Goal: Task Accomplishment & Management: Complete application form

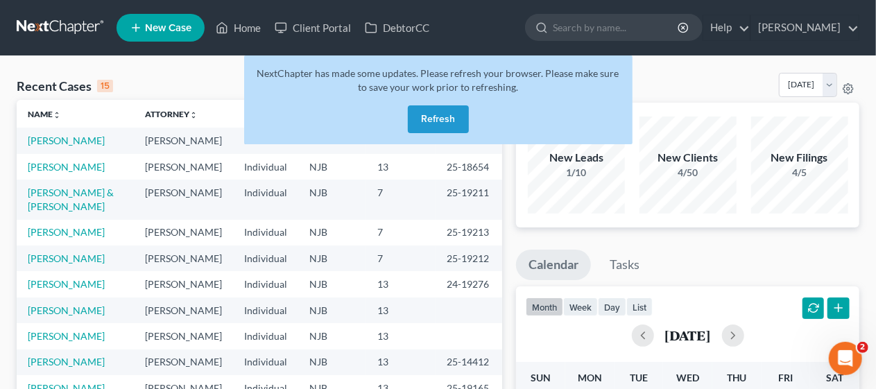
click at [437, 117] on button "Refresh" at bounding box center [438, 119] width 61 height 28
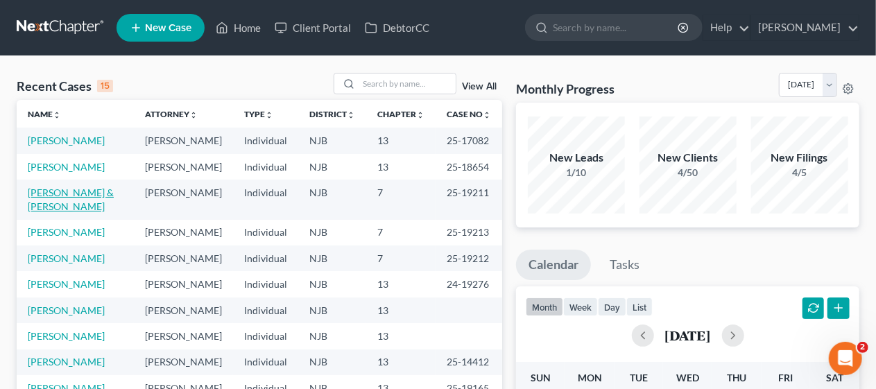
click at [94, 212] on link "[PERSON_NAME] & [PERSON_NAME]" at bounding box center [71, 200] width 86 height 26
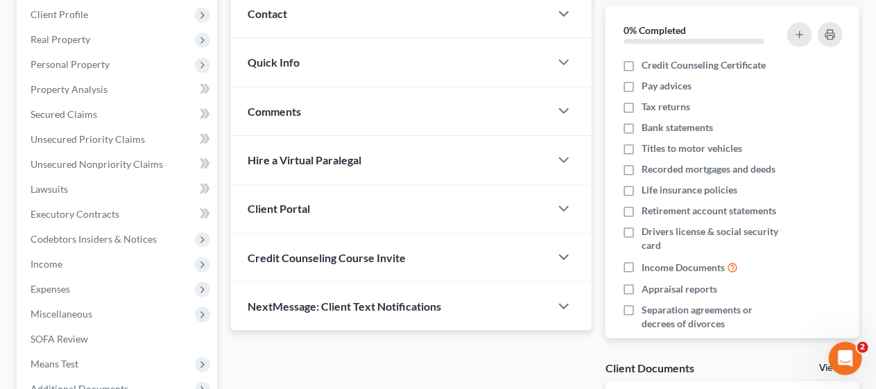
scroll to position [208, 0]
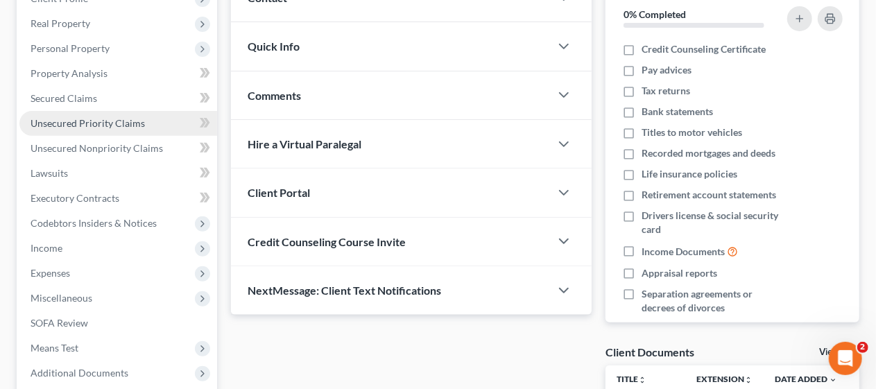
click at [110, 122] on span "Unsecured Priority Claims" at bounding box center [88, 123] width 115 height 12
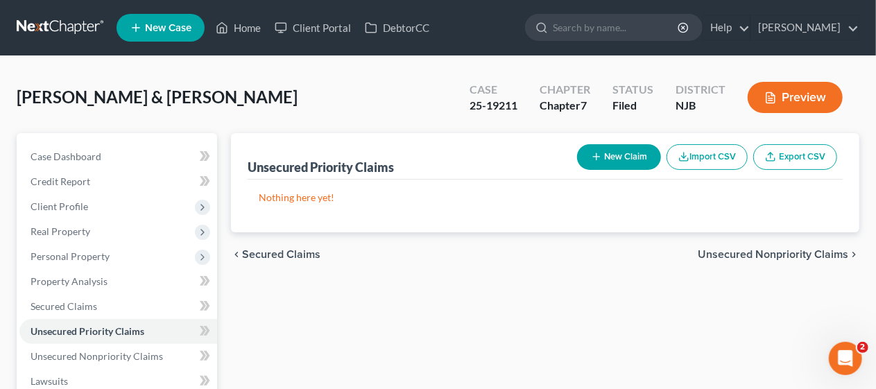
click at [609, 157] on button "New Claim" at bounding box center [619, 157] width 84 height 26
select select "2"
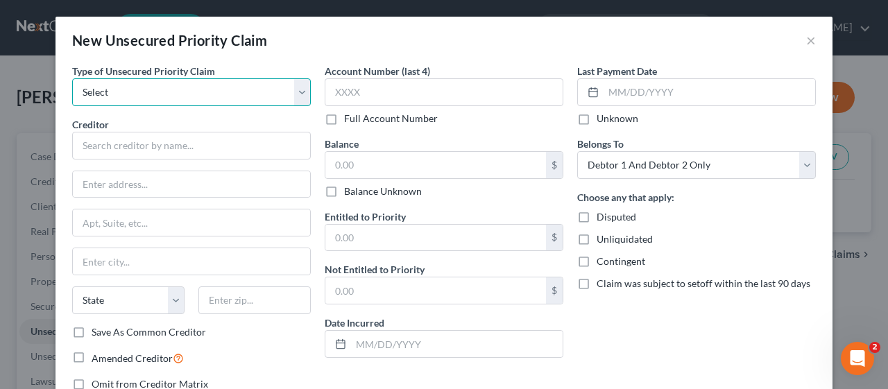
click at [296, 88] on select "Select Taxes & Other Government Units Domestic Support Obligations Extensions o…" at bounding box center [191, 92] width 239 height 28
select select "0"
click at [72, 78] on select "Select Taxes & Other Government Units Domestic Support Obligations Extensions o…" at bounding box center [191, 92] width 239 height 28
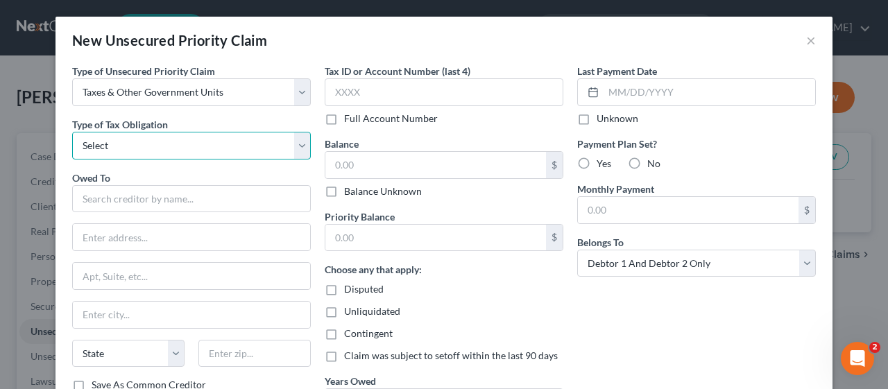
click at [292, 146] on select "Select Federal City State Franchise Tax Board Other" at bounding box center [191, 146] width 239 height 28
select select "0"
click at [72, 132] on select "Select Federal City State Franchise Tax Board Other" at bounding box center [191, 146] width 239 height 28
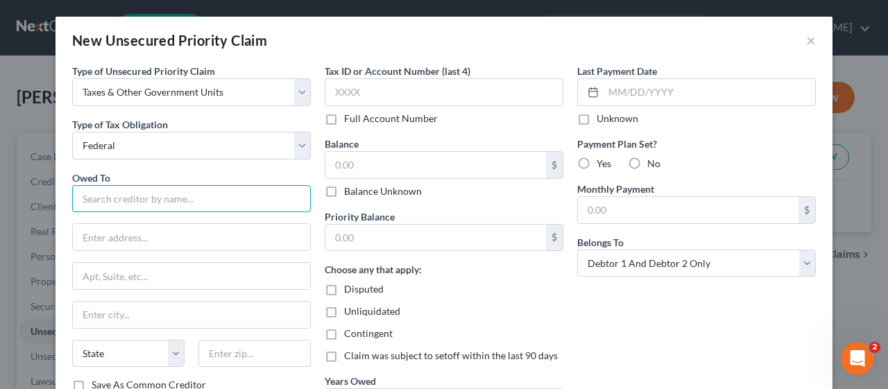
click at [99, 192] on input "text" at bounding box center [191, 199] width 239 height 28
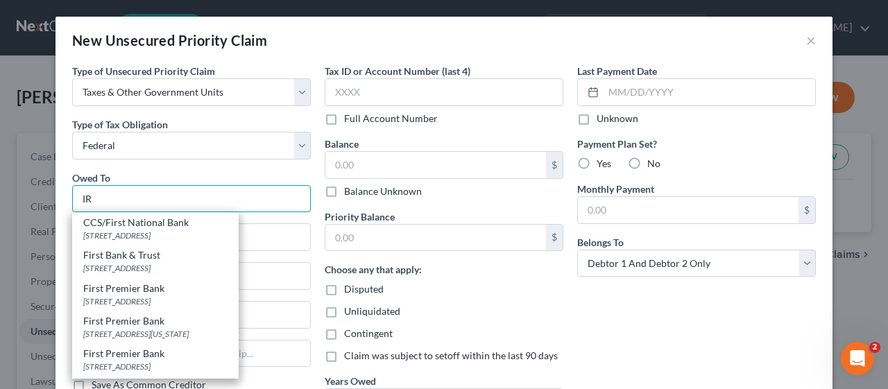
type input "I"
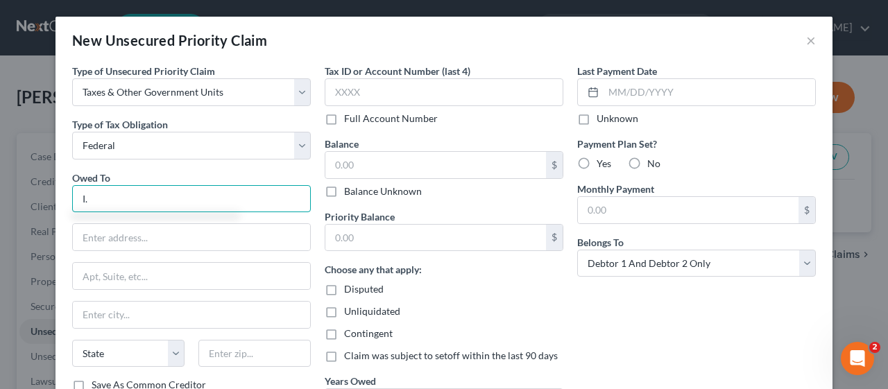
type input "I"
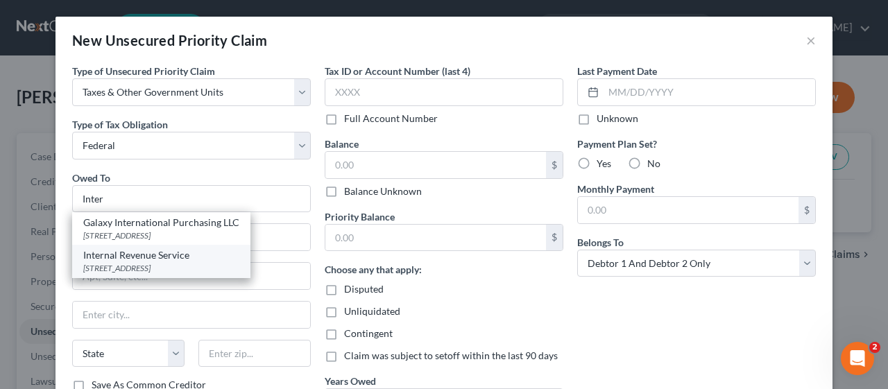
click at [131, 259] on div "Internal Revenue Service" at bounding box center [161, 255] width 156 height 14
type input "Internal Revenue Service"
type input "PO Box 7346"
type input "[GEOGRAPHIC_DATA]"
select select "39"
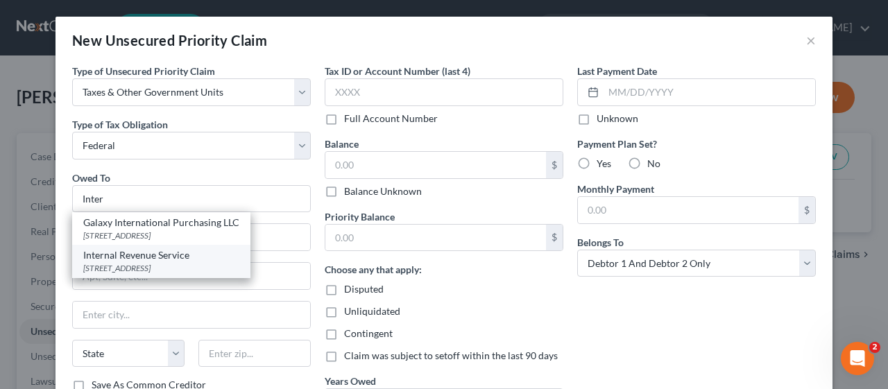
type input "19101"
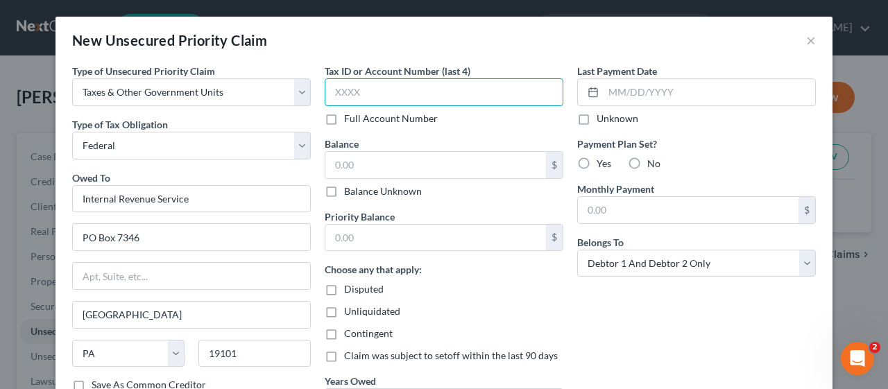
click at [329, 92] on input "text" at bounding box center [444, 92] width 239 height 28
type input "3943"
click at [443, 129] on div "Tax ID or Account Number (last 4) 3943 Full Account Number Balance $ Balance Un…" at bounding box center [444, 259] width 253 height 391
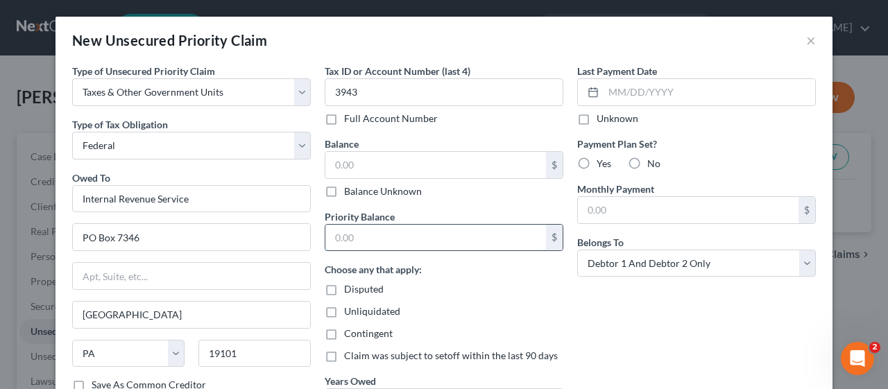
click at [328, 228] on input "text" at bounding box center [435, 238] width 221 height 26
type input "63,131.00"
click at [332, 163] on input "text" at bounding box center [435, 165] width 221 height 26
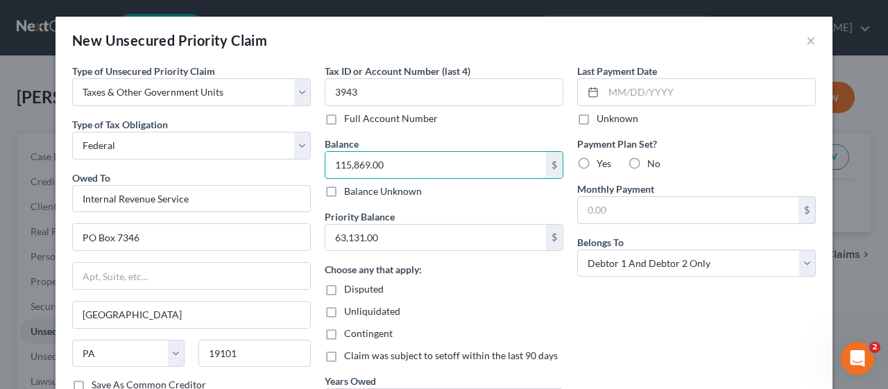
type input "115,869.00"
click at [511, 316] on div "Unliquidated" at bounding box center [444, 312] width 239 height 14
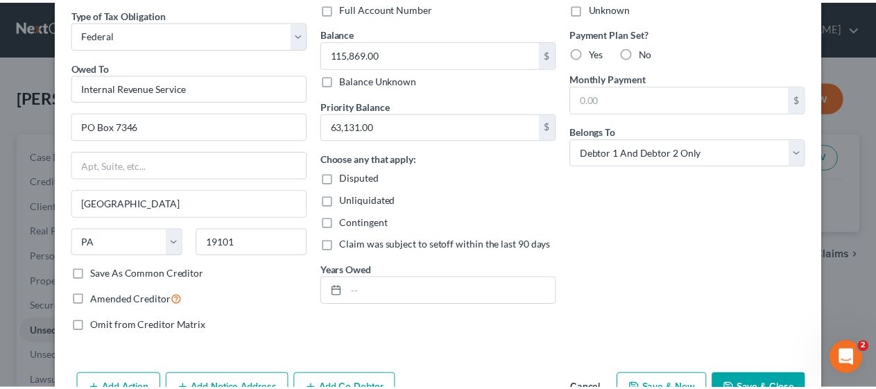
scroll to position [139, 0]
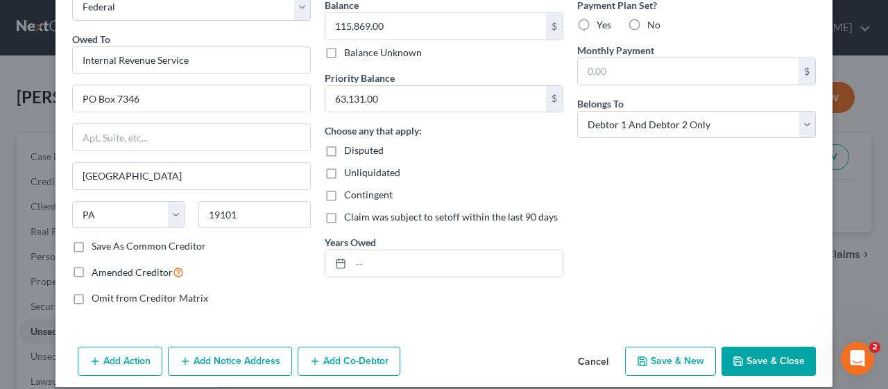
click at [92, 269] on label "Amended Creditor" at bounding box center [138, 272] width 92 height 16
click at [97, 269] on input "Amended Creditor" at bounding box center [101, 268] width 9 height 9
checkbox input "true"
click at [765, 355] on button "Save & Close" at bounding box center [769, 361] width 94 height 29
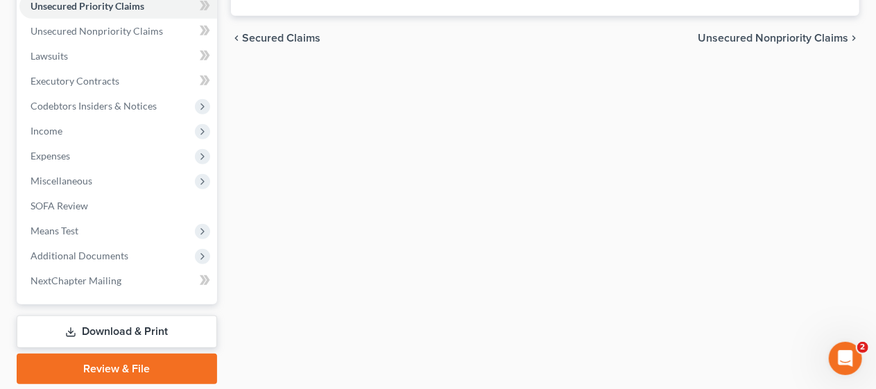
scroll to position [371, 0]
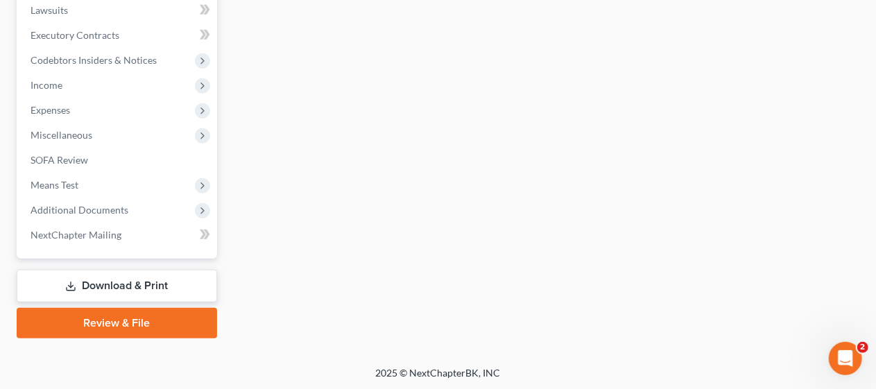
click at [156, 282] on link "Download & Print" at bounding box center [117, 286] width 201 height 33
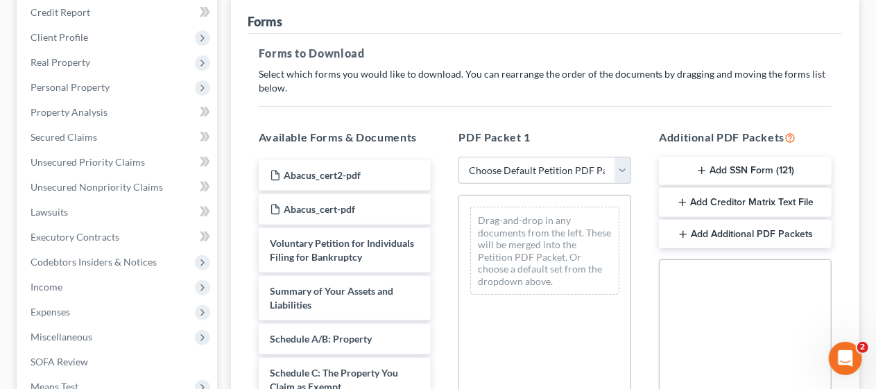
scroll to position [278, 0]
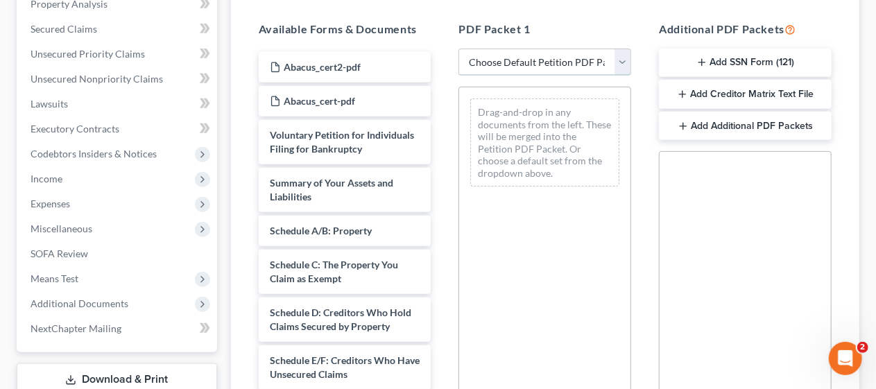
click at [623, 56] on select "Choose Default Petition PDF Packet Complete Bankruptcy Petition (all forms and …" at bounding box center [545, 63] width 173 height 28
select select "2"
click at [459, 49] on select "Choose Default Petition PDF Packet Complete Bankruptcy Petition (all forms and …" at bounding box center [545, 63] width 173 height 28
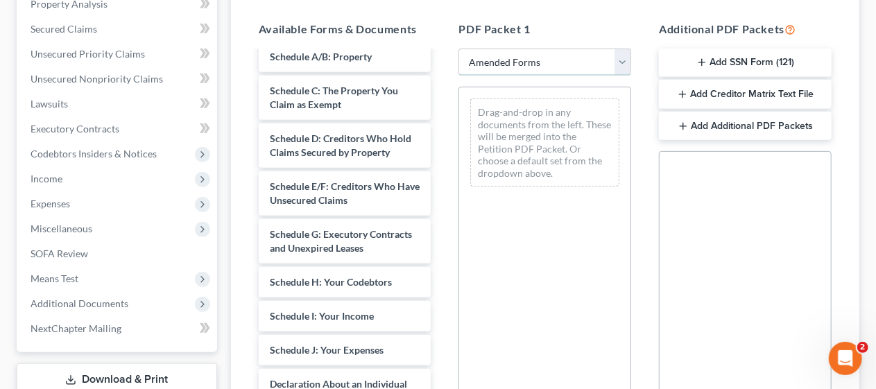
scroll to position [121, 0]
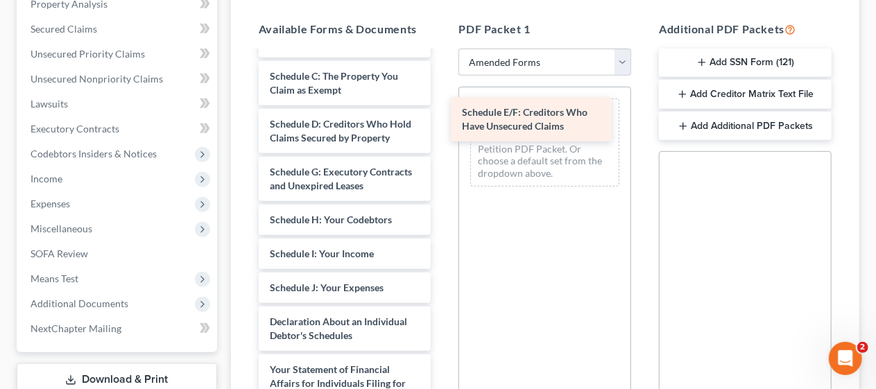
drag, startPoint x: 342, startPoint y: 198, endPoint x: 534, endPoint y: 112, distance: 210.6
click at [443, 112] on div "Schedule E/F: Creditors Who Have Unsecured Claims Voluntary Petition for Indivi…" at bounding box center [345, 315] width 195 height 769
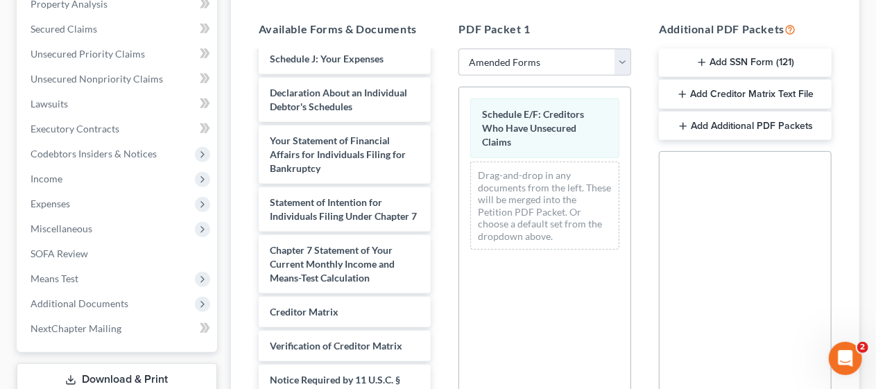
scroll to position [342, 0]
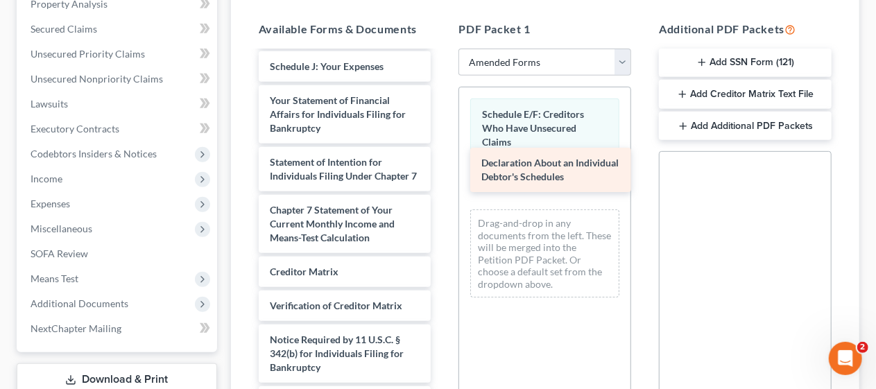
drag, startPoint x: 334, startPoint y: 144, endPoint x: 545, endPoint y: 167, distance: 212.8
click at [443, 167] on div "Declaration About an Individual Debtor's Schedules Voluntary Petition for Indiv…" at bounding box center [345, 70] width 195 height 721
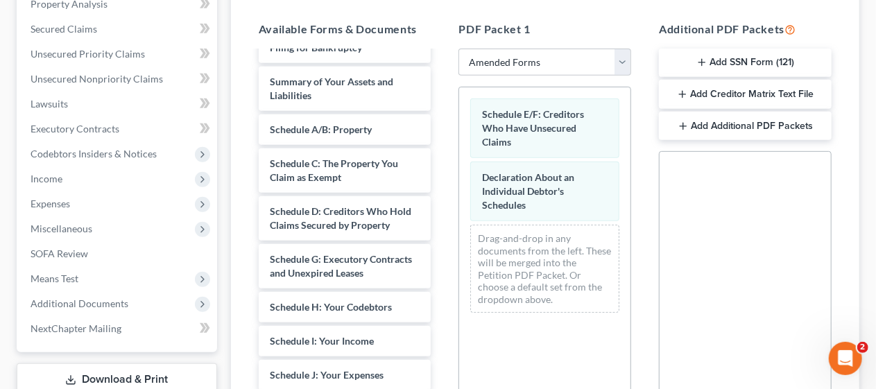
scroll to position [24, 0]
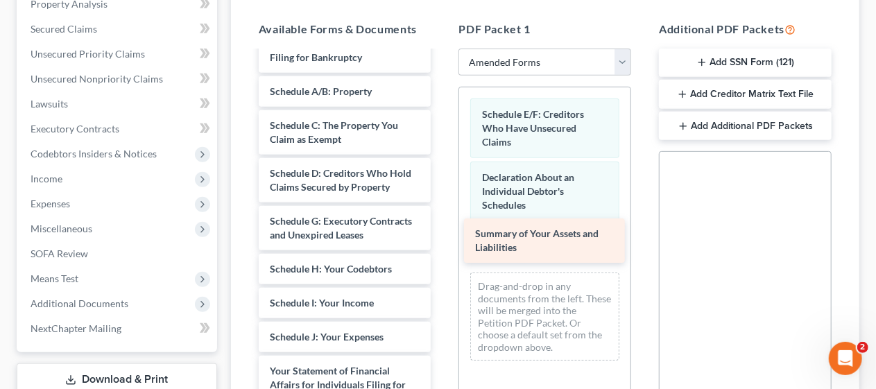
drag, startPoint x: 340, startPoint y: 106, endPoint x: 545, endPoint y: 236, distance: 243.0
click at [443, 236] on div "Summary of Your Assets and Liabilities Voluntary Petition for Individuals Filin…" at bounding box center [345, 364] width 195 height 673
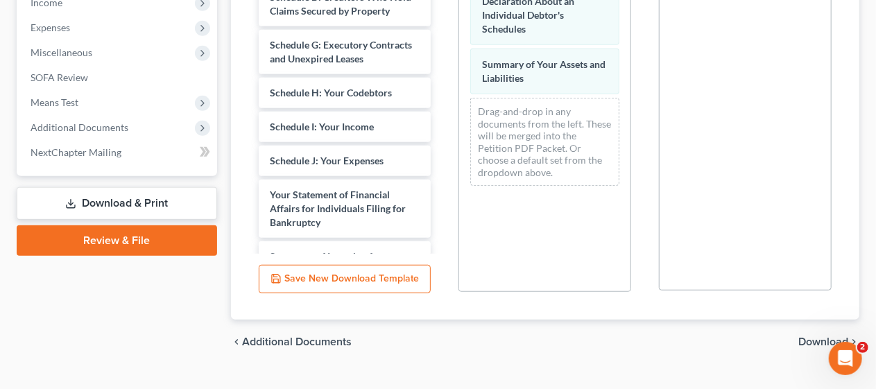
scroll to position [480, 0]
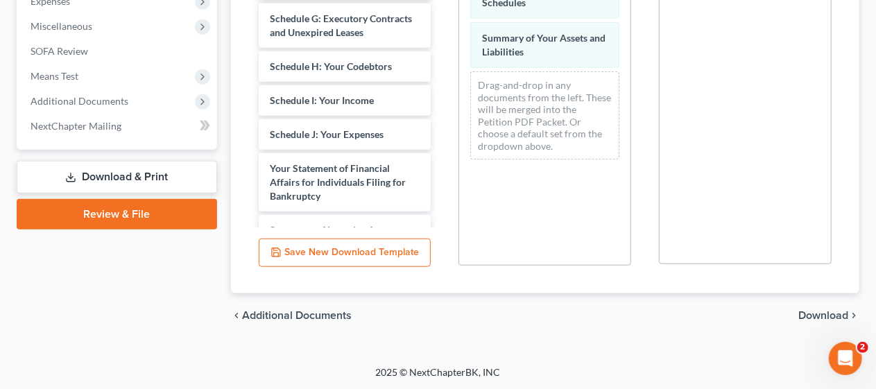
click at [824, 312] on span "Download" at bounding box center [824, 315] width 50 height 11
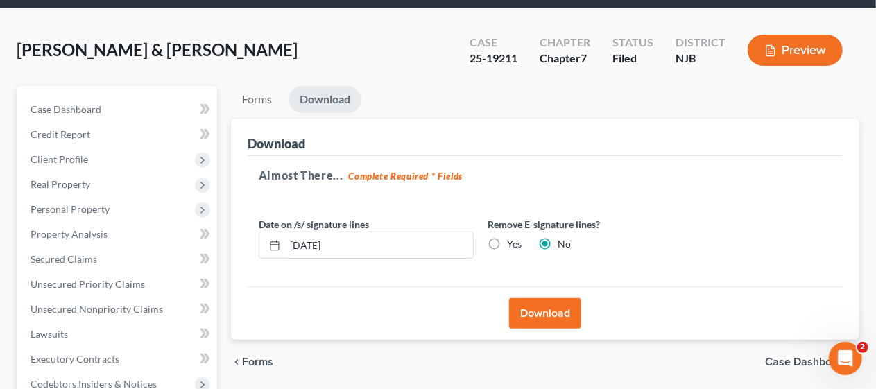
scroll to position [24, 0]
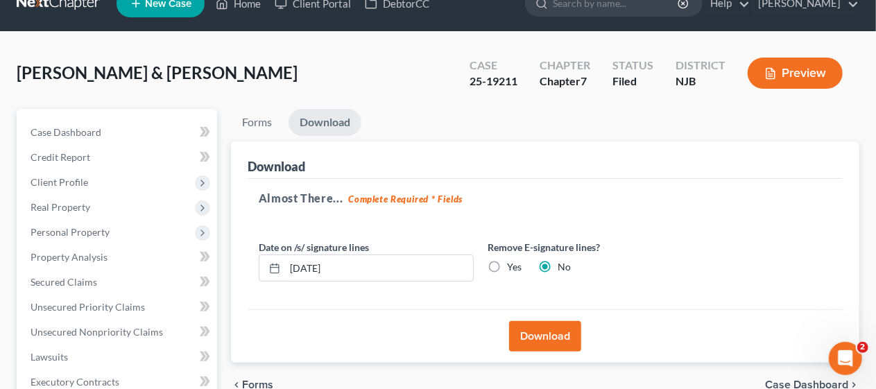
click at [547, 330] on button "Download" at bounding box center [545, 336] width 72 height 31
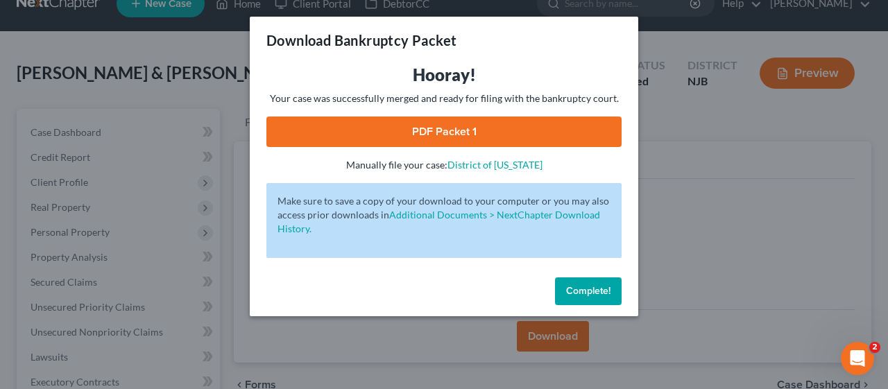
click at [455, 126] on link "PDF Packet 1" at bounding box center [443, 132] width 355 height 31
click at [595, 289] on span "Complete!" at bounding box center [588, 291] width 44 height 12
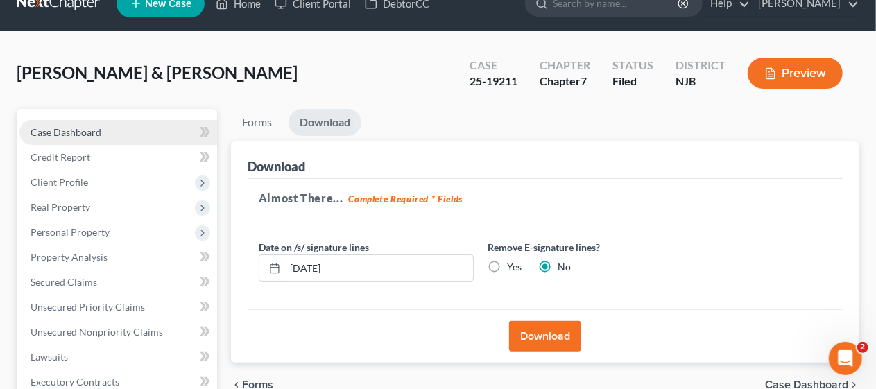
click at [107, 127] on link "Case Dashboard" at bounding box center [118, 132] width 198 height 25
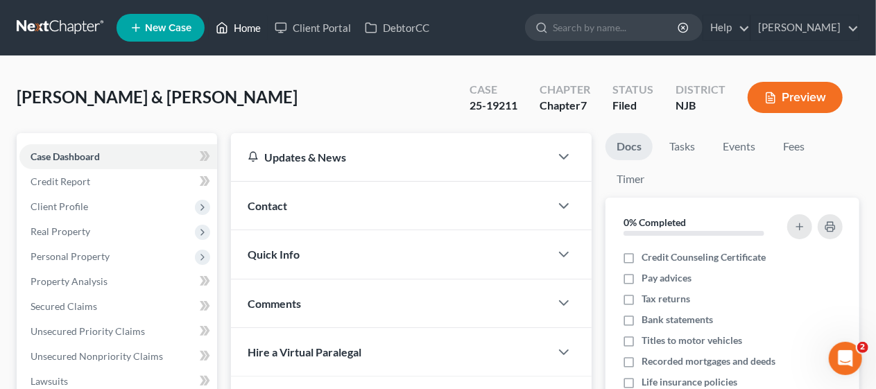
click at [250, 28] on link "Home" at bounding box center [238, 27] width 59 height 25
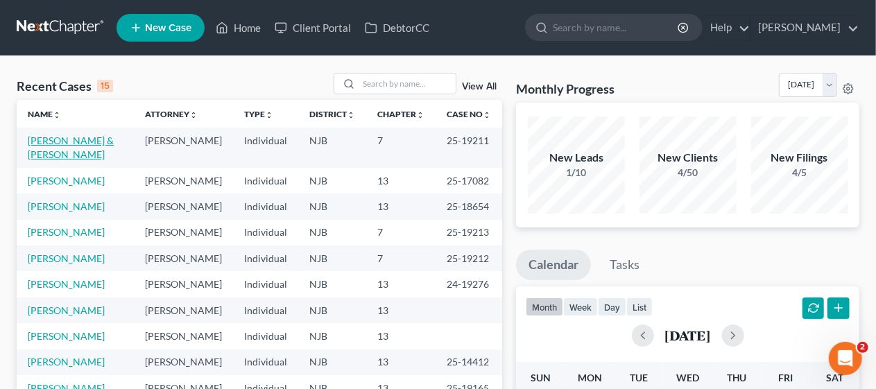
click at [92, 142] on link "[PERSON_NAME] & [PERSON_NAME]" at bounding box center [71, 148] width 86 height 26
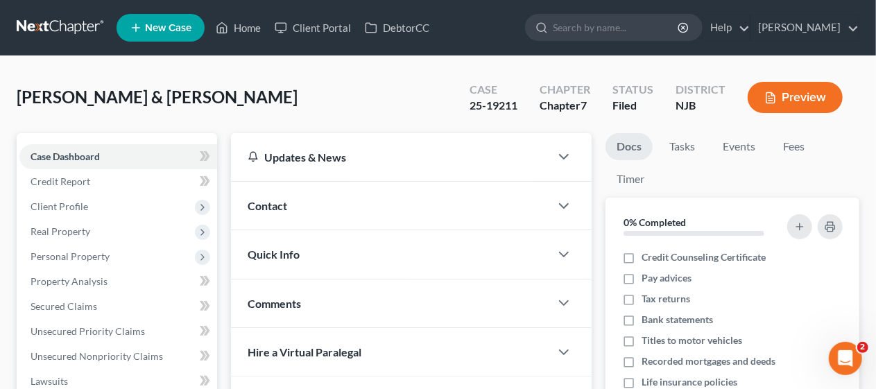
click at [799, 96] on button "Preview" at bounding box center [795, 97] width 95 height 31
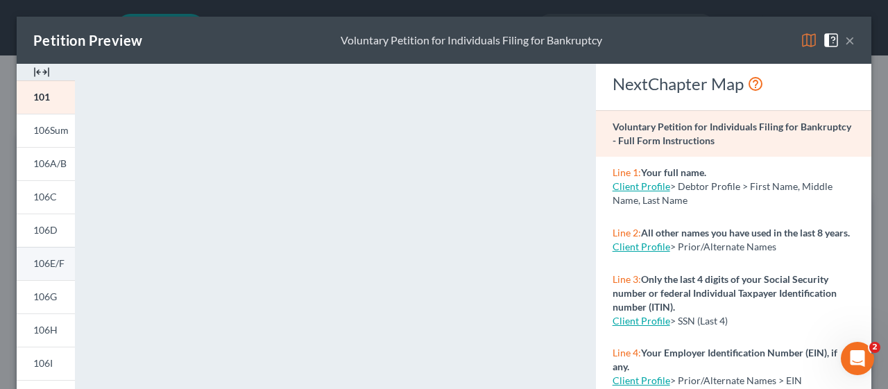
click at [50, 262] on span "106E/F" at bounding box center [48, 263] width 31 height 12
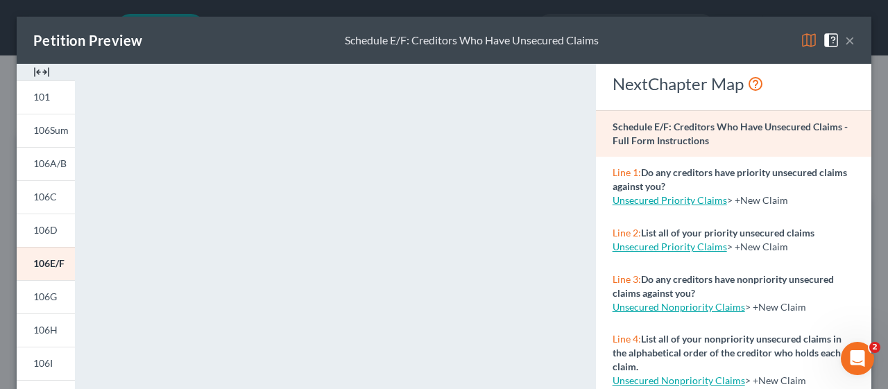
click at [845, 41] on button "×" at bounding box center [850, 40] width 10 height 17
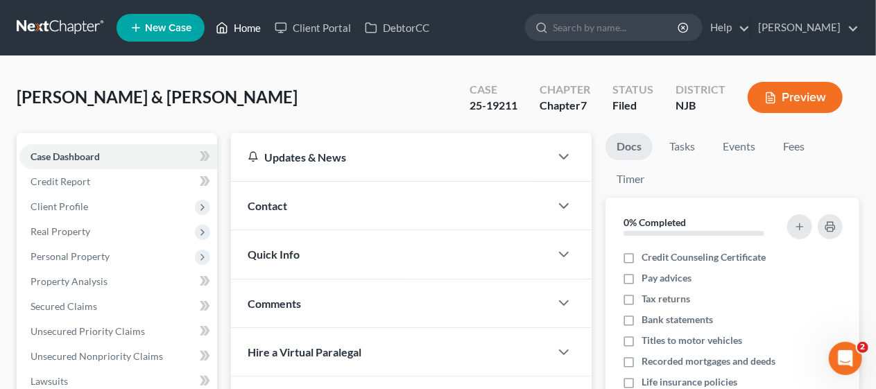
click at [249, 30] on link "Home" at bounding box center [238, 27] width 59 height 25
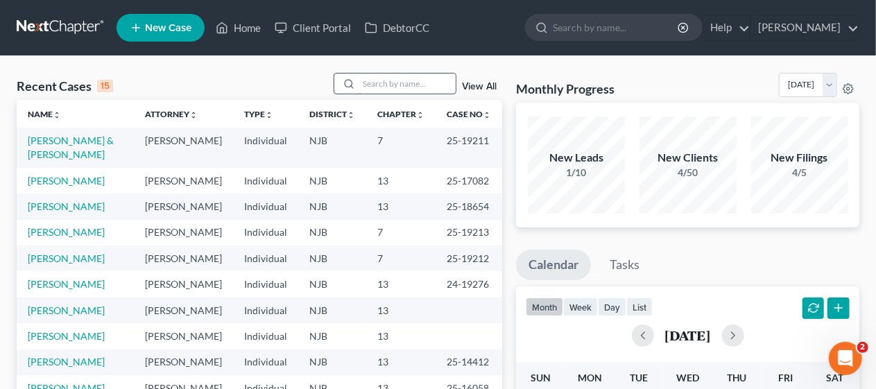
click at [365, 85] on input "search" at bounding box center [407, 84] width 97 height 20
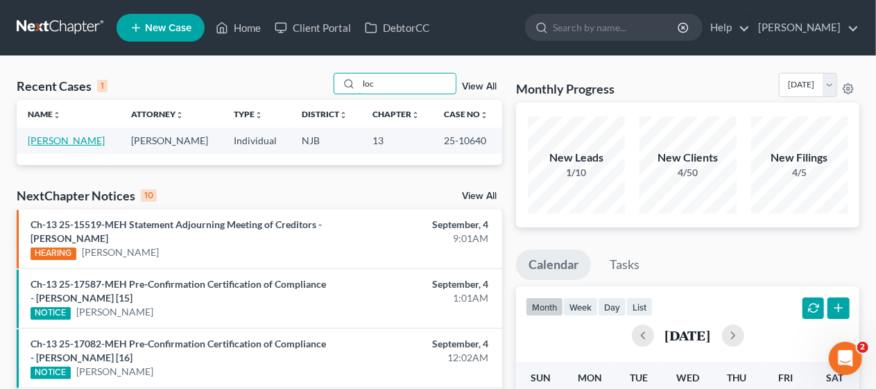
type input "loc"
click at [81, 139] on link "[PERSON_NAME]" at bounding box center [66, 141] width 77 height 12
